Goal: Task Accomplishment & Management: Manage account settings

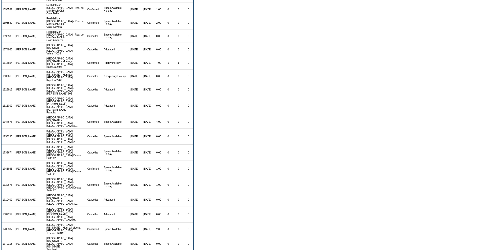
scroll to position [149, 0]
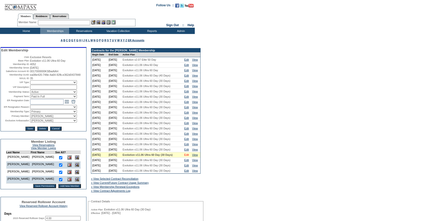
click at [189, 156] on link "Edit" at bounding box center [186, 154] width 5 height 3
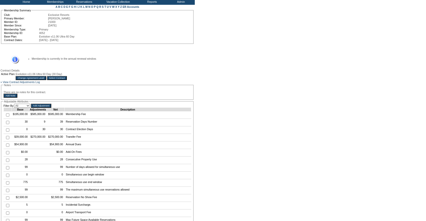
scroll to position [37, 0]
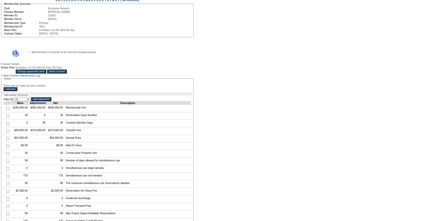
click at [8, 117] on input "checkbox" at bounding box center [7, 115] width 3 height 3
checkbox input "true"
click at [51, 101] on input "Add Adjustment" at bounding box center [41, 99] width 20 height 4
